Goal: Task Accomplishment & Management: Manage account settings

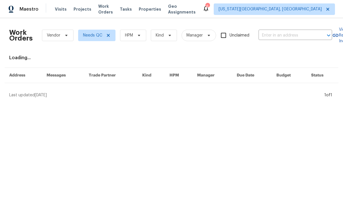
click at [128, 9] on span "Tasks" at bounding box center [126, 9] width 12 height 4
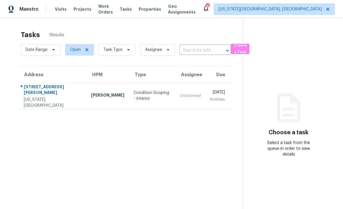
click at [155, 7] on span "Properties" at bounding box center [150, 9] width 22 height 6
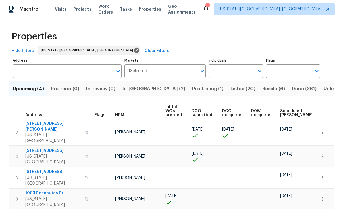
click at [80, 11] on span "Projects" at bounding box center [83, 9] width 18 height 6
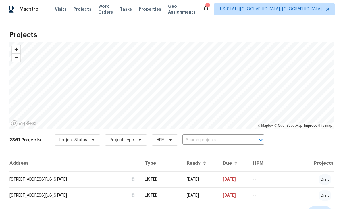
click at [59, 11] on span "Visits" at bounding box center [61, 9] width 12 height 6
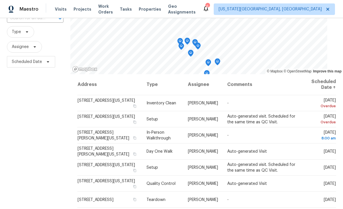
scroll to position [49, 0]
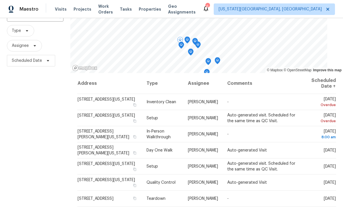
click at [0, 0] on icon at bounding box center [0, 0] width 0 height 0
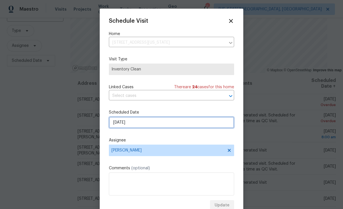
click at [185, 127] on input "[DATE]" at bounding box center [171, 122] width 125 height 11
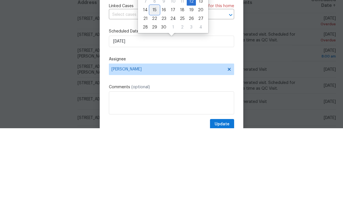
click at [157, 87] on div "15" at bounding box center [154, 91] width 9 height 8
type input "[DATE]"
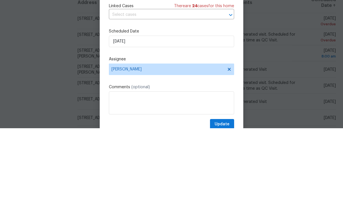
scroll to position [18, 0]
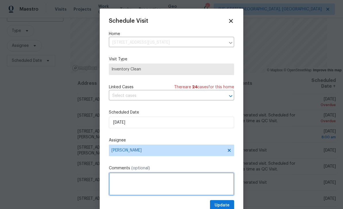
click at [226, 195] on textarea at bounding box center [171, 183] width 125 height 23
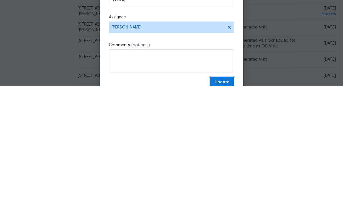
click at [224, 202] on span "Update" at bounding box center [222, 205] width 15 height 7
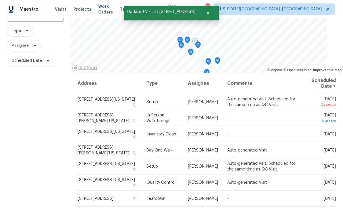
click at [0, 0] on icon at bounding box center [0, 0] width 0 height 0
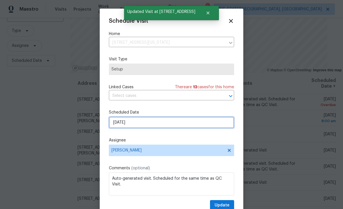
click at [174, 128] on input "[DATE]" at bounding box center [171, 122] width 125 height 11
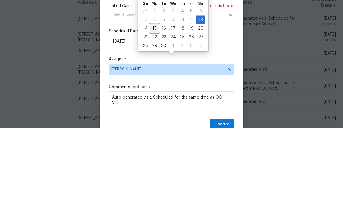
click at [154, 105] on div "15" at bounding box center [154, 109] width 9 height 8
type input "[DATE]"
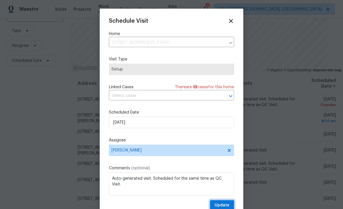
click at [225, 205] on span "Update" at bounding box center [222, 205] width 15 height 7
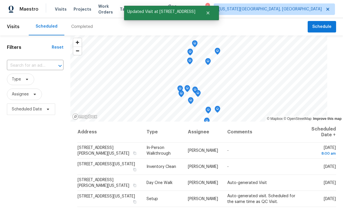
scroll to position [0, 0]
click at [322, 23] on span "Schedule" at bounding box center [321, 26] width 19 height 7
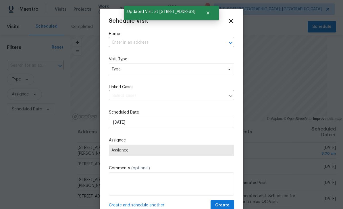
click at [172, 42] on input "text" at bounding box center [163, 42] width 109 height 9
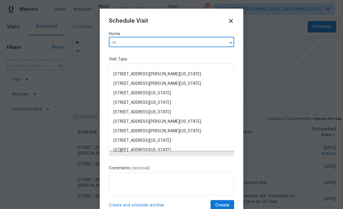
type input "o"
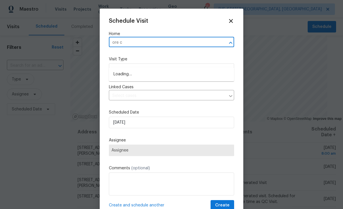
type input "ore ca"
click at [172, 70] on li "[STREET_ADDRESS]" at bounding box center [171, 74] width 125 height 9
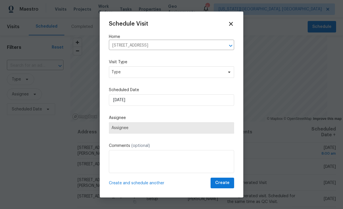
click at [172, 56] on div "Schedule Visit Home [STREET_ADDRESS] ​ Visit Type Type Scheduled Date [DATE] As…" at bounding box center [171, 105] width 125 height 168
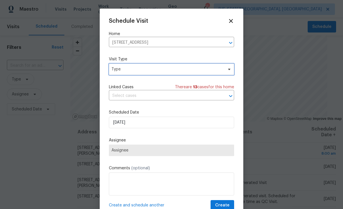
click at [177, 75] on span "Type" at bounding box center [171, 69] width 125 height 11
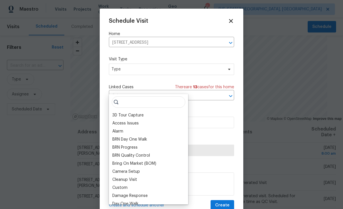
click at [136, 177] on div "Cleanup Visit" at bounding box center [124, 180] width 25 height 6
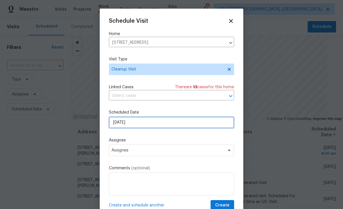
click at [153, 125] on input "[DATE]" at bounding box center [171, 122] width 125 height 11
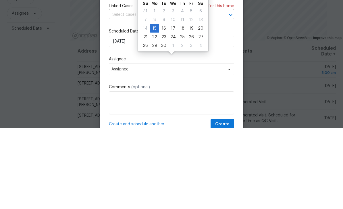
click at [243, 56] on div "Schedule Visit Home [STREET_ADDRESS] ​ Visit Type Cleanup Visit Linked Cases Th…" at bounding box center [172, 109] width 144 height 201
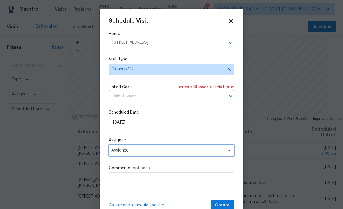
click at [176, 153] on span "Assignee" at bounding box center [167, 150] width 113 height 5
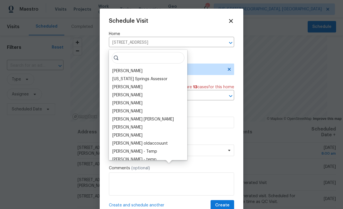
click at [132, 68] on div "[PERSON_NAME]" at bounding box center [127, 71] width 30 height 6
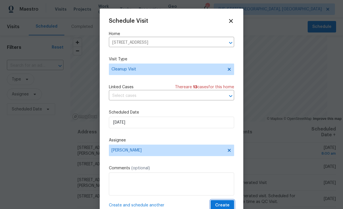
click at [226, 204] on span "Create" at bounding box center [222, 205] width 14 height 7
